Goal: Information Seeking & Learning: Learn about a topic

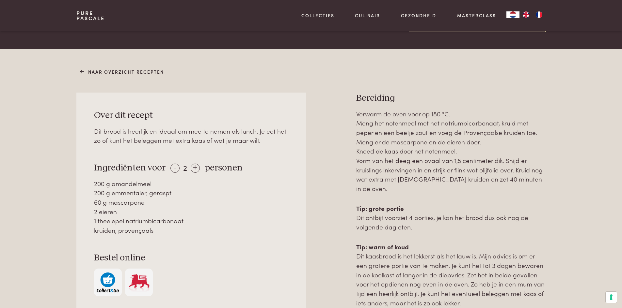
scroll to position [294, 0]
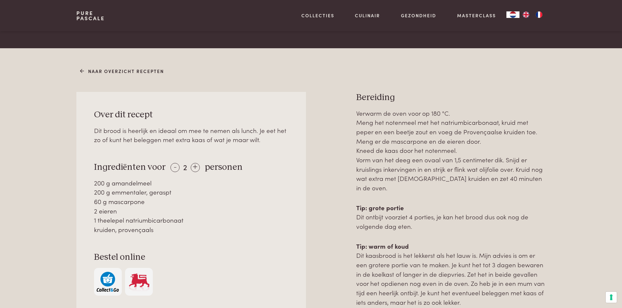
drag, startPoint x: 92, startPoint y: 184, endPoint x: 155, endPoint y: 233, distance: 80.0
click at [154, 234] on div "Over dit recept Dit brood is heerlijk en ideaal om mee te nemen als lunch. Je e…" at bounding box center [190, 202] width 229 height 221
copy div "200 g amandelmeel 200 g emmentaler, geraspt 60 g mascarpone 2 eieren 1 theelepe…"
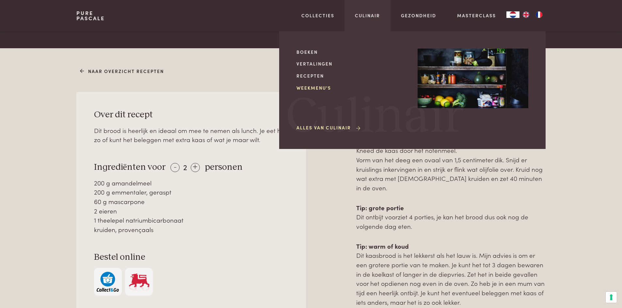
click at [325, 89] on link "Weekmenu's" at bounding box center [351, 88] width 111 height 7
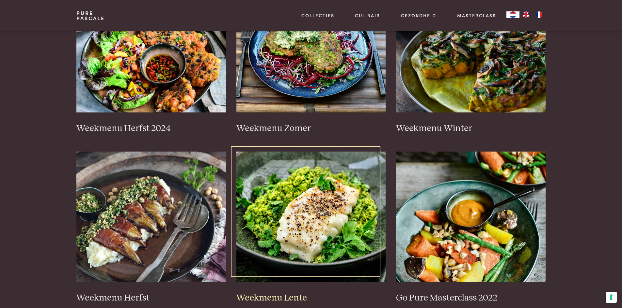
scroll to position [196, 0]
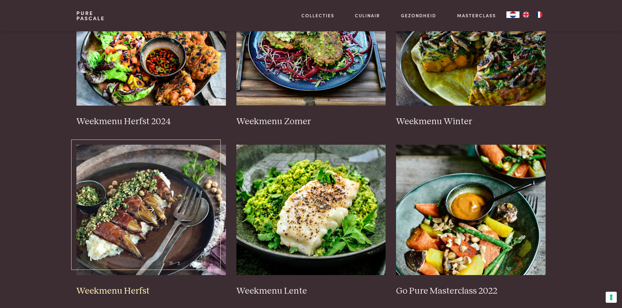
click at [125, 187] on img at bounding box center [150, 210] width 149 height 131
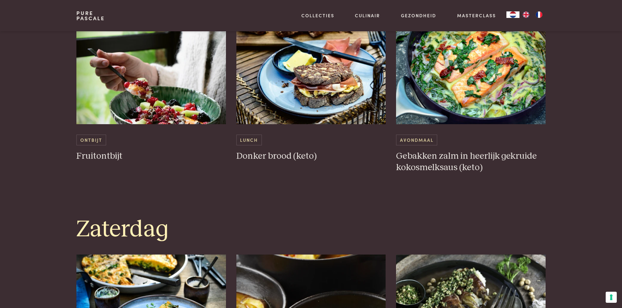
scroll to position [1436, 0]
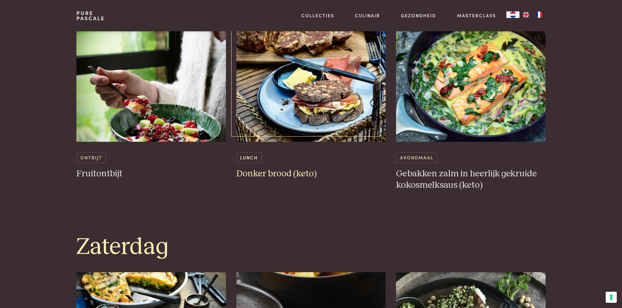
click at [335, 94] on img at bounding box center [310, 76] width 149 height 131
